Goal: Task Accomplishment & Management: Understand process/instructions

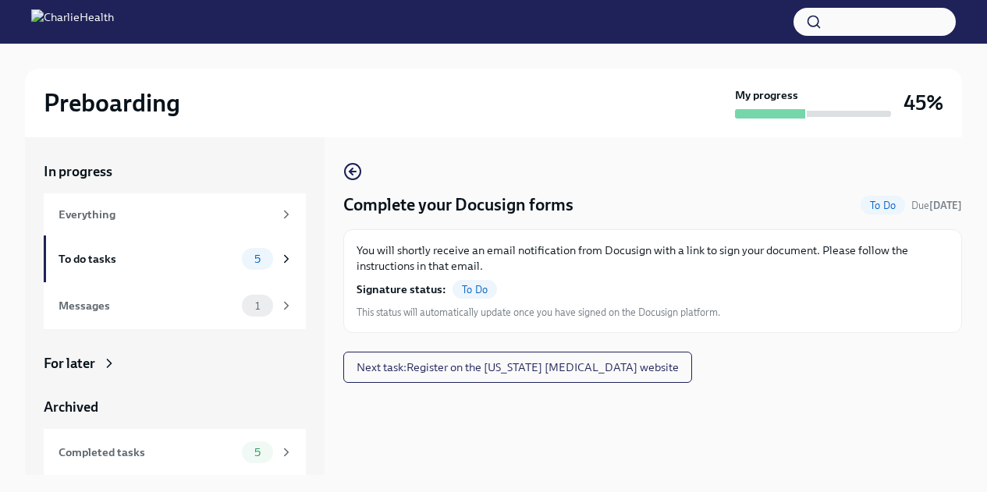
scroll to position [27, 0]
click at [245, 263] on span "5" at bounding box center [257, 260] width 25 height 12
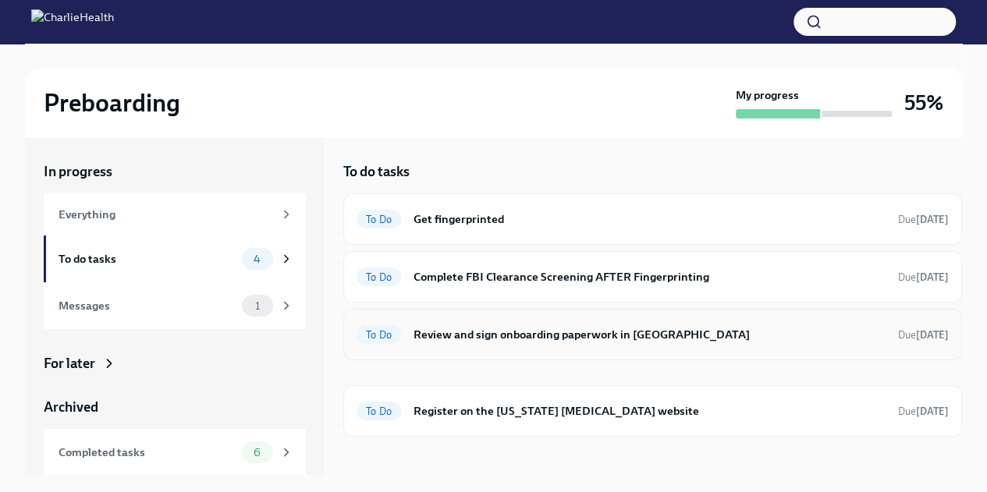
click at [631, 343] on div "To Do Review and sign onboarding paperwork in UKG Due in 7 days" at bounding box center [653, 334] width 592 height 25
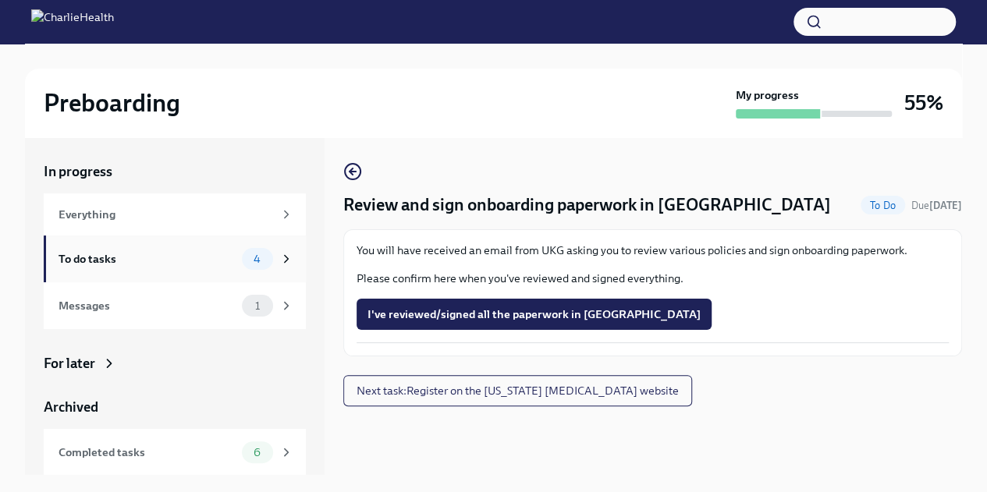
click at [176, 249] on div "To do tasks 4" at bounding box center [176, 259] width 235 height 22
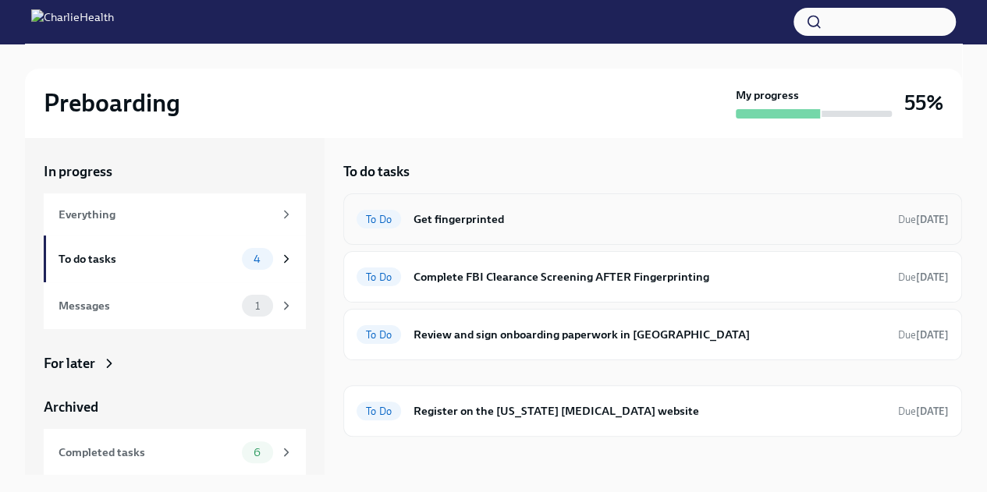
click at [465, 222] on h6 "Get fingerprinted" at bounding box center [649, 219] width 472 height 17
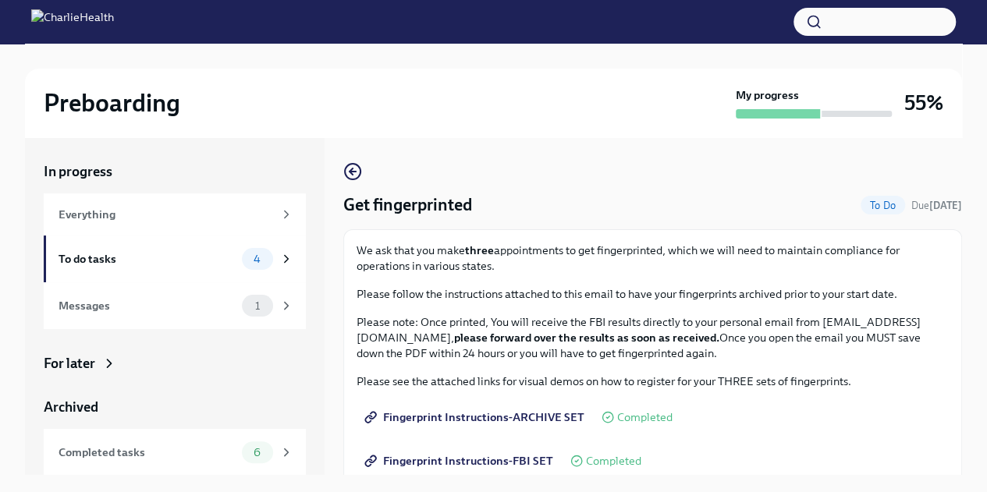
scroll to position [182, 0]
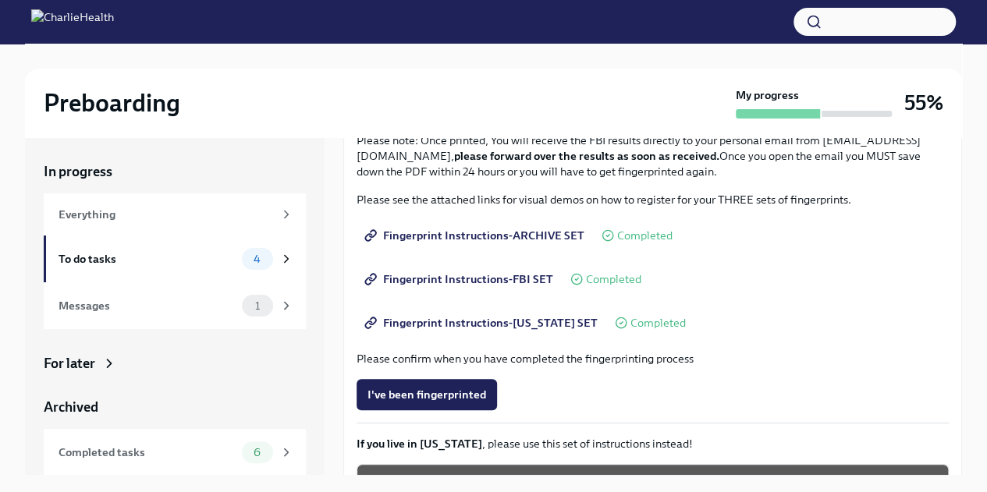
click at [465, 328] on span "Fingerprint Instructions-FLORIDA SET" at bounding box center [482, 323] width 230 height 16
click at [175, 305] on div "Messages" at bounding box center [147, 305] width 177 height 17
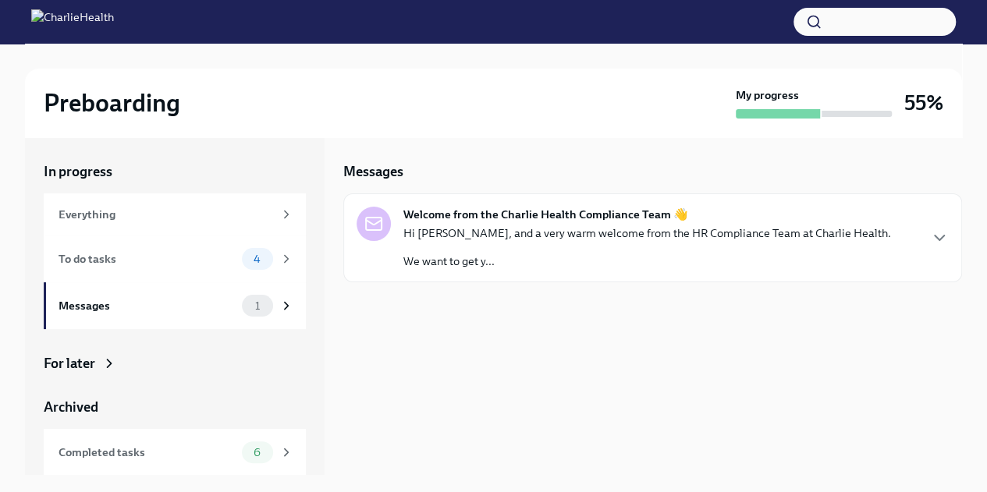
click at [492, 256] on p "We want to get y..." at bounding box center [647, 262] width 488 height 16
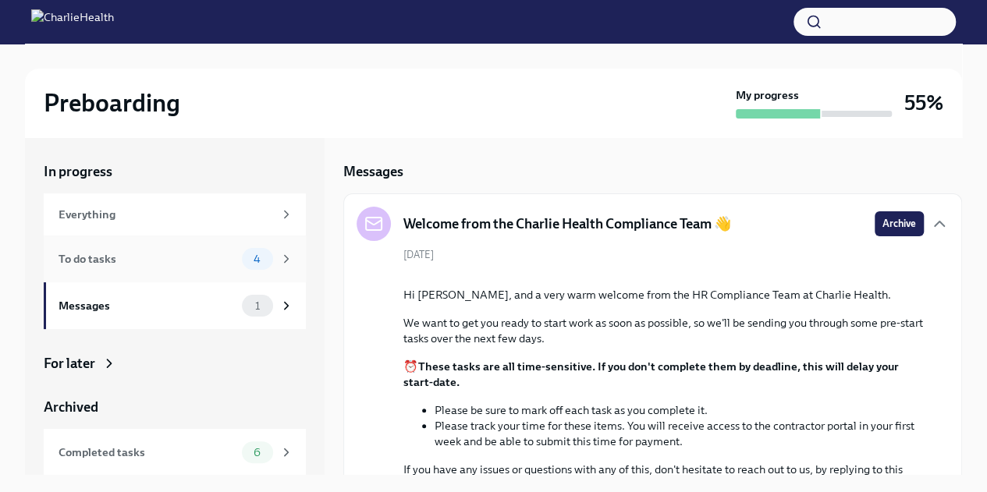
click at [192, 260] on div "To do tasks" at bounding box center [147, 258] width 177 height 17
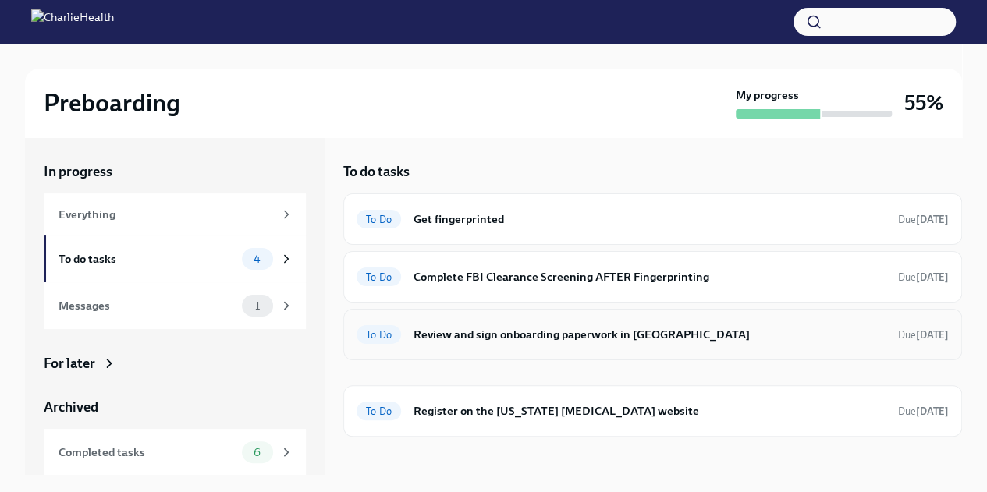
click at [464, 331] on h6 "Review and sign onboarding paperwork in UKG" at bounding box center [649, 334] width 472 height 17
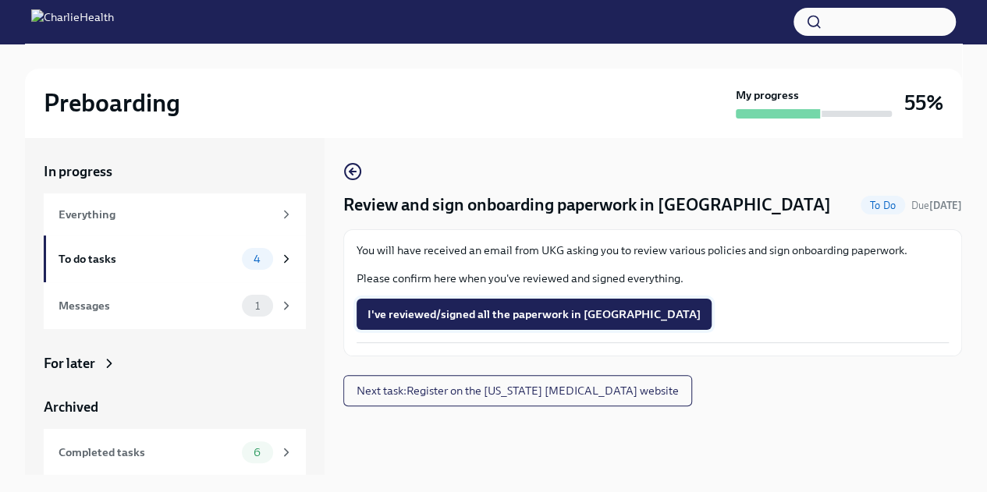
click at [431, 322] on button "I've reviewed/signed all the paperwork in UKG" at bounding box center [534, 314] width 355 height 31
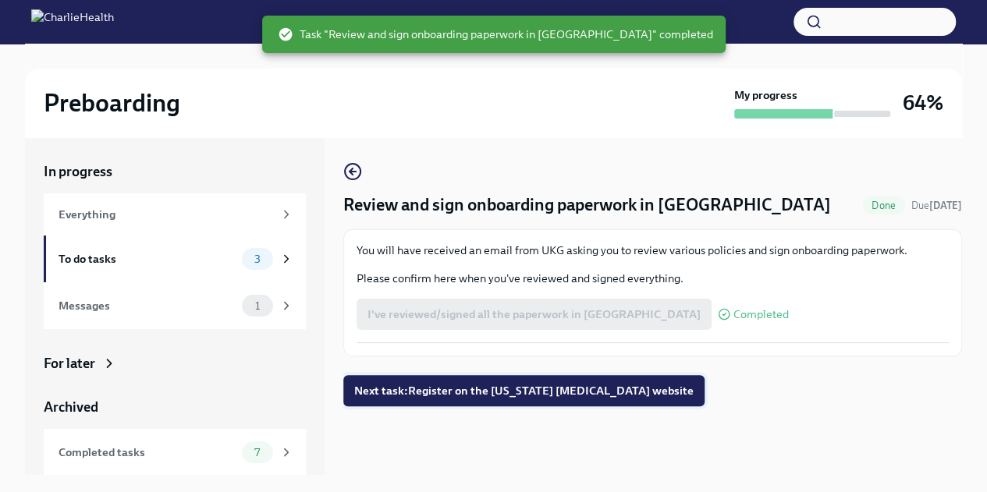
click at [497, 396] on span "Next task : Register on the Pennsylvania Child Abuse website" at bounding box center [523, 391] width 339 height 16
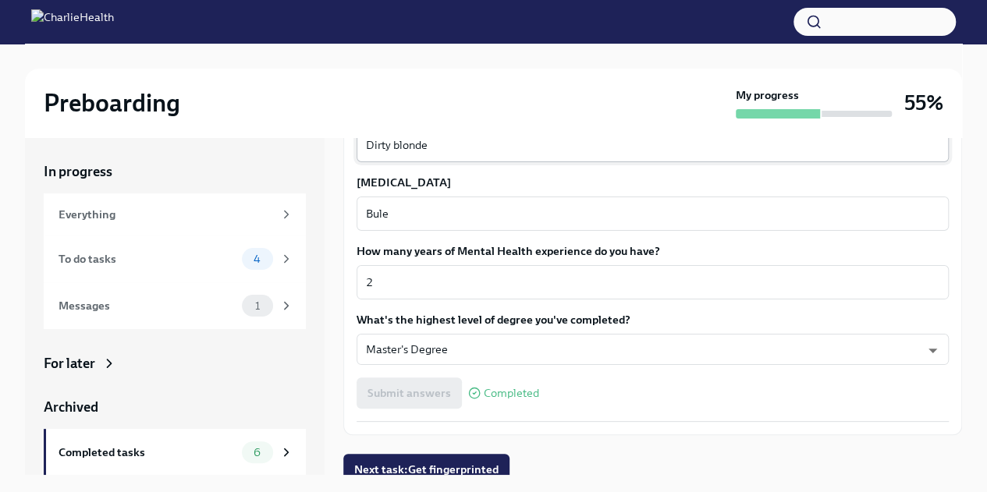
scroll to position [1447, 0]
